Goal: Task Accomplishment & Management: Use online tool/utility

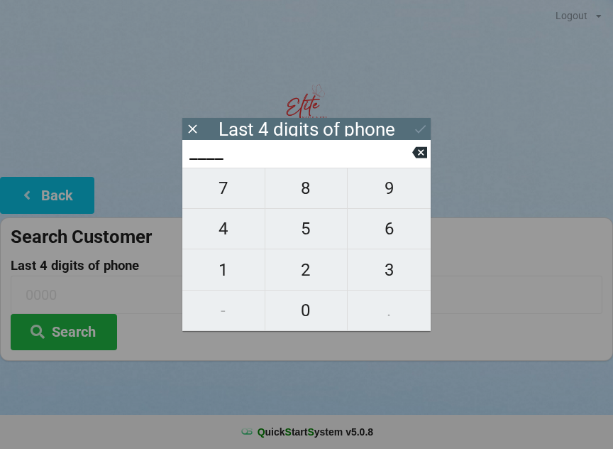
click at [223, 231] on span "4" at bounding box center [223, 229] width 82 height 30
type input "4___"
click at [219, 201] on span "7" at bounding box center [223, 188] width 82 height 30
type input "47__"
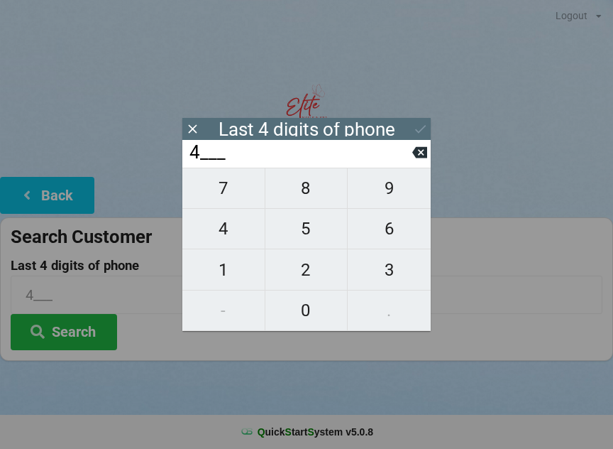
type input "47__"
click at [299, 268] on span "2" at bounding box center [307, 270] width 82 height 30
type input "472_"
click at [378, 199] on span "9" at bounding box center [389, 188] width 83 height 30
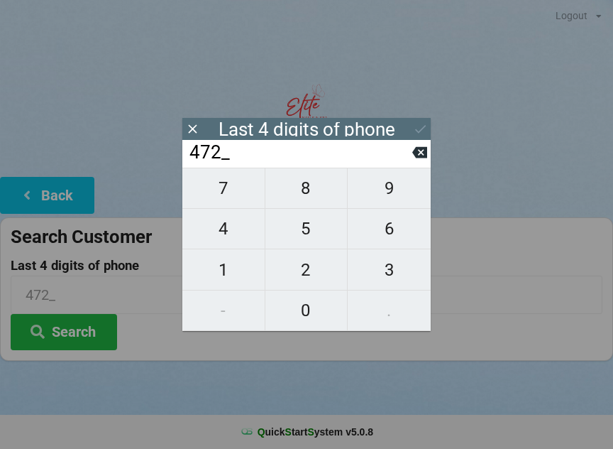
type input "4729"
click at [420, 128] on icon at bounding box center [420, 128] width 15 height 15
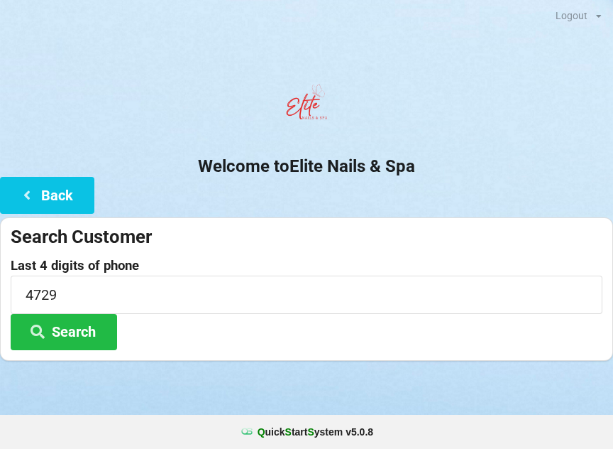
click at [82, 338] on button "Search" at bounding box center [64, 332] width 106 height 36
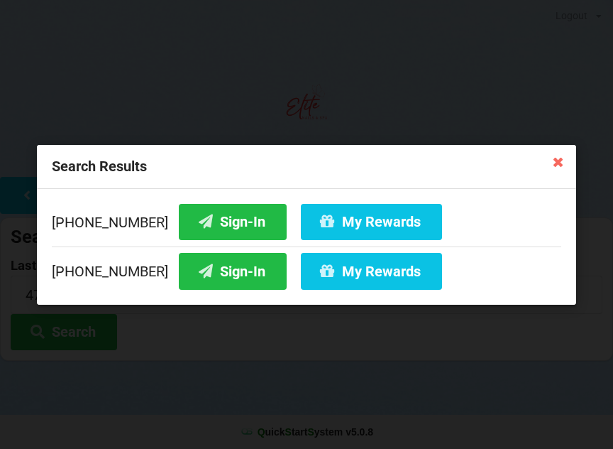
click at [200, 266] on button "Sign-In" at bounding box center [233, 271] width 108 height 36
